Goal: Task Accomplishment & Management: Manage account settings

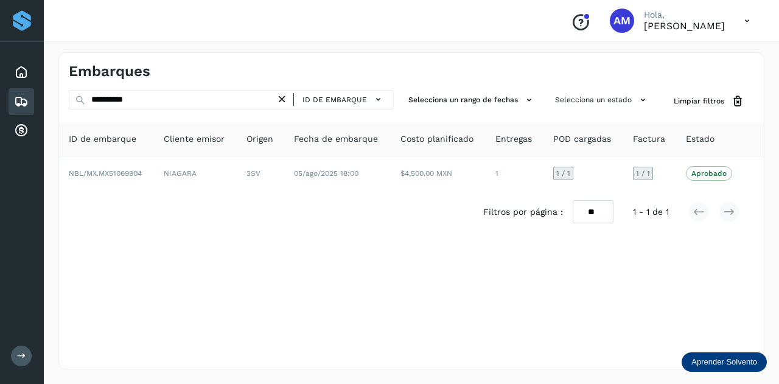
click at [284, 97] on icon at bounding box center [282, 99] width 13 height 13
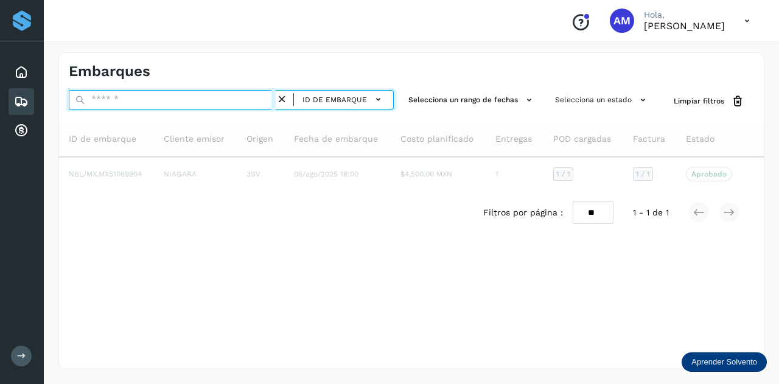
click at [181, 96] on input "text" at bounding box center [172, 99] width 207 height 19
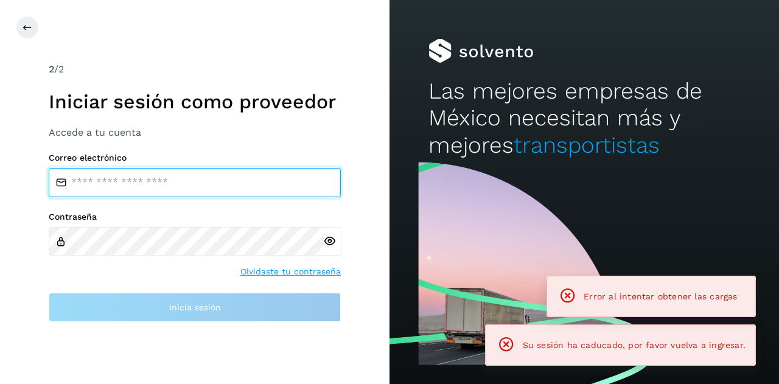
type input "**********"
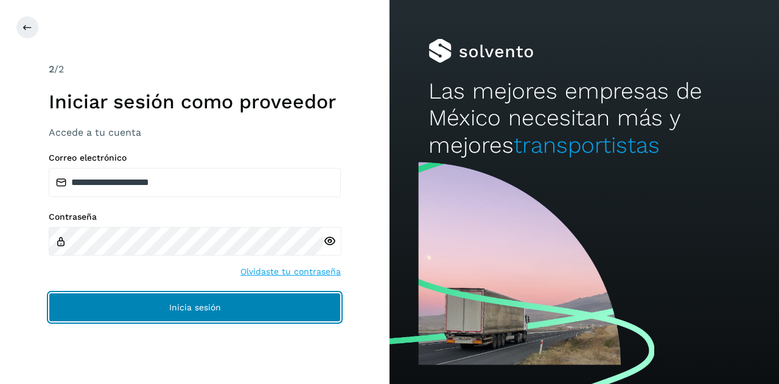
click at [167, 303] on button "Inicia sesión" at bounding box center [195, 307] width 292 height 29
